Goal: Task Accomplishment & Management: Manage account settings

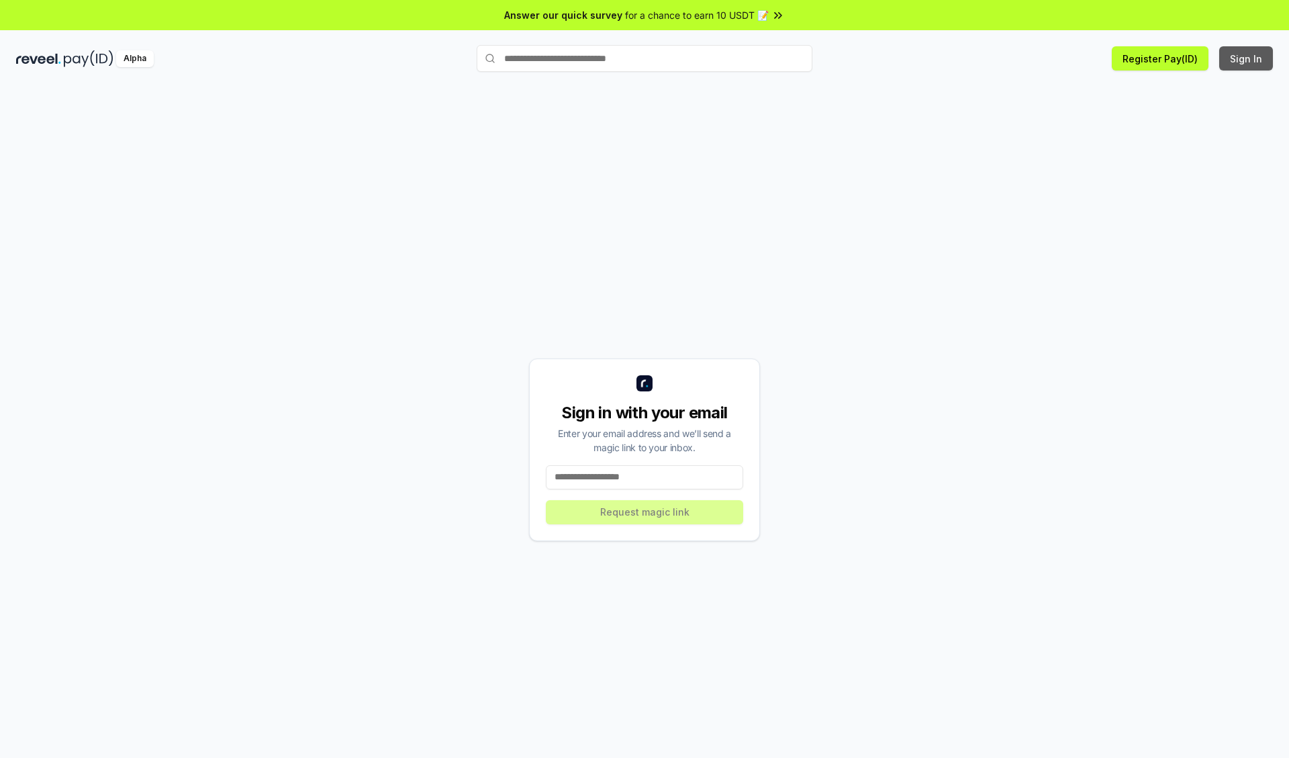
click at [1247, 58] on button "Sign In" at bounding box center [1246, 58] width 54 height 24
type input "**********"
click at [645, 512] on button "Request magic link" at bounding box center [644, 512] width 197 height 24
